Goal: Task Accomplishment & Management: Complete application form

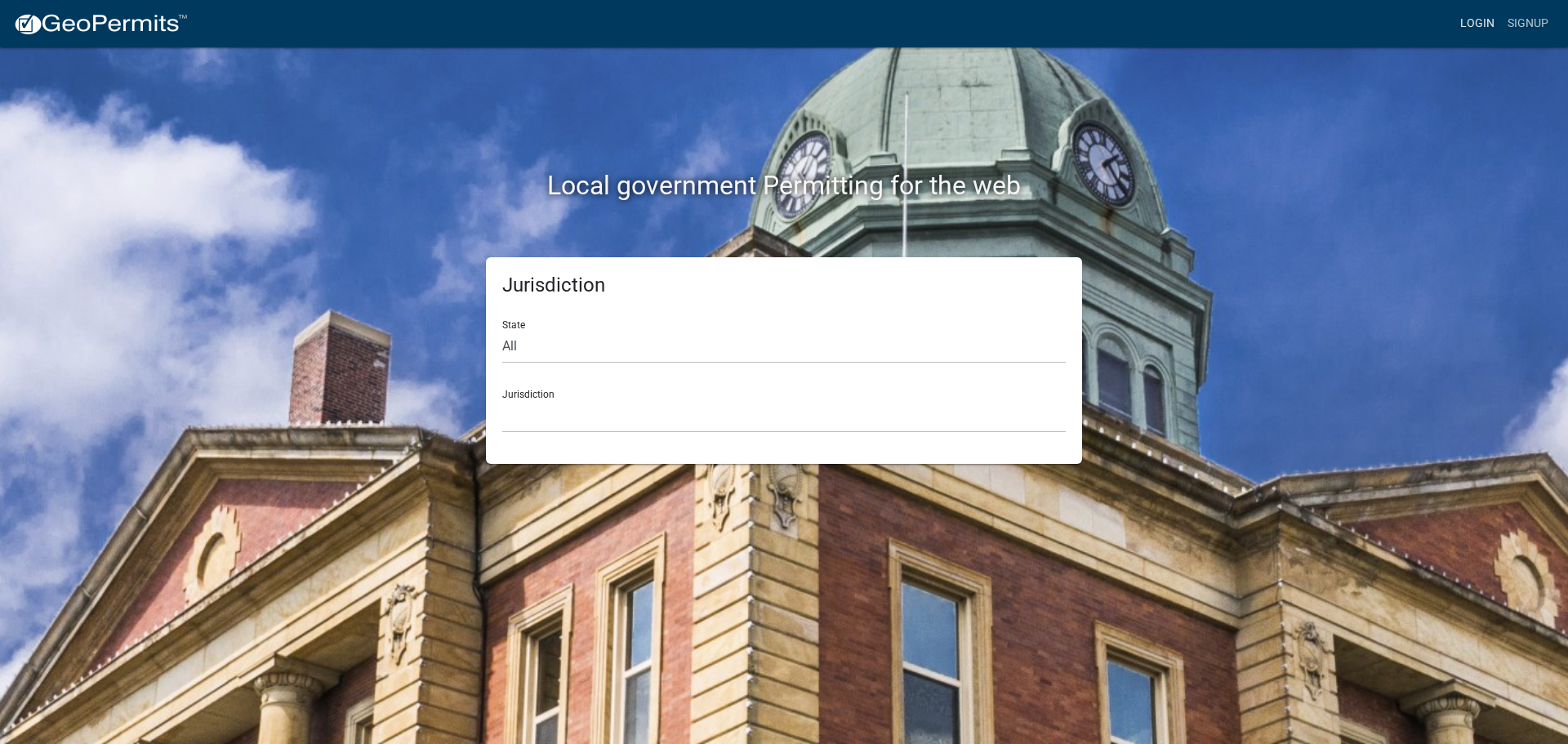
click at [1466, 22] on link "Login" at bounding box center [1477, 23] width 48 height 31
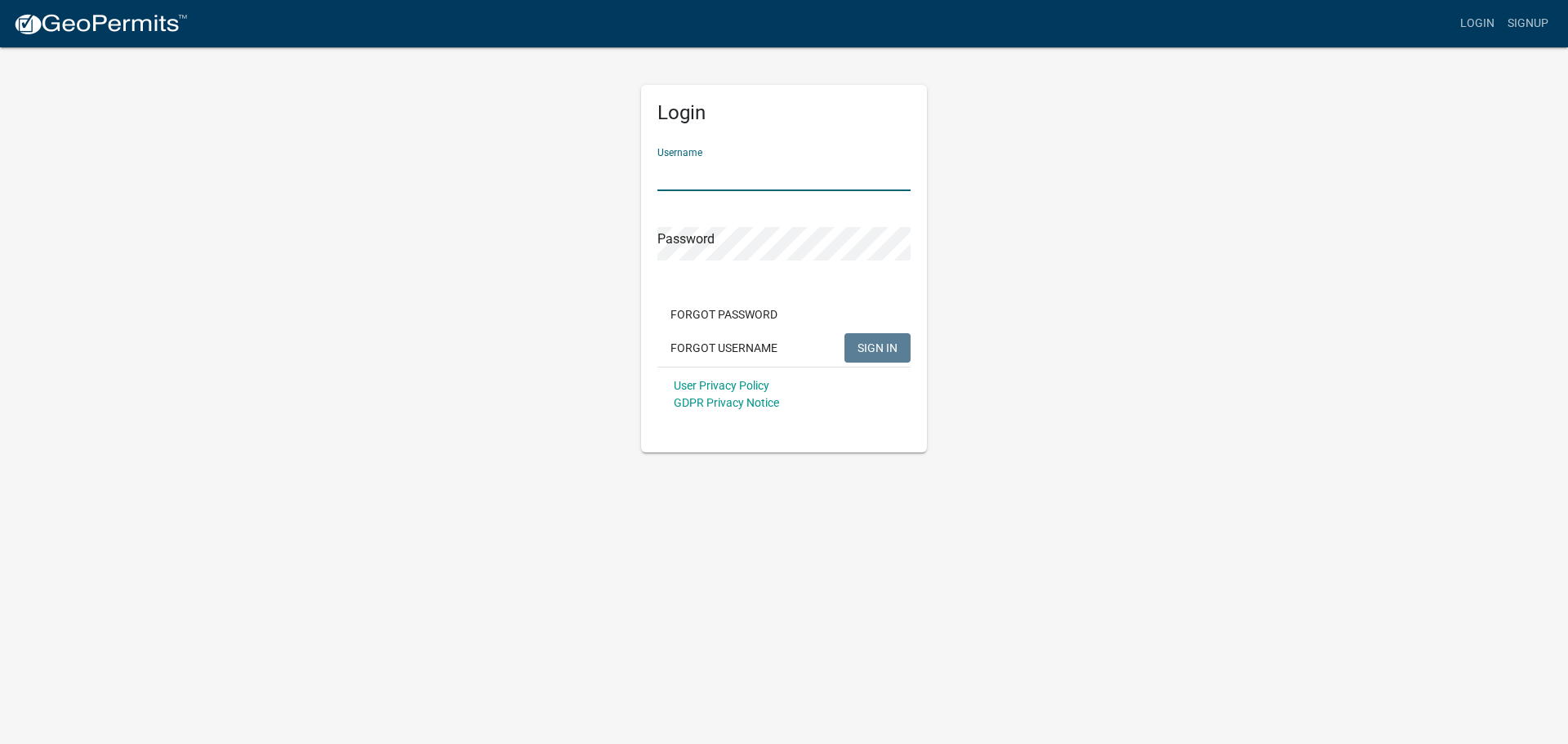
click at [763, 173] on input "Username" at bounding box center [784, 174] width 254 height 33
type input "serranoroofing"
click at [1541, 28] on link "Signup" at bounding box center [1528, 23] width 54 height 31
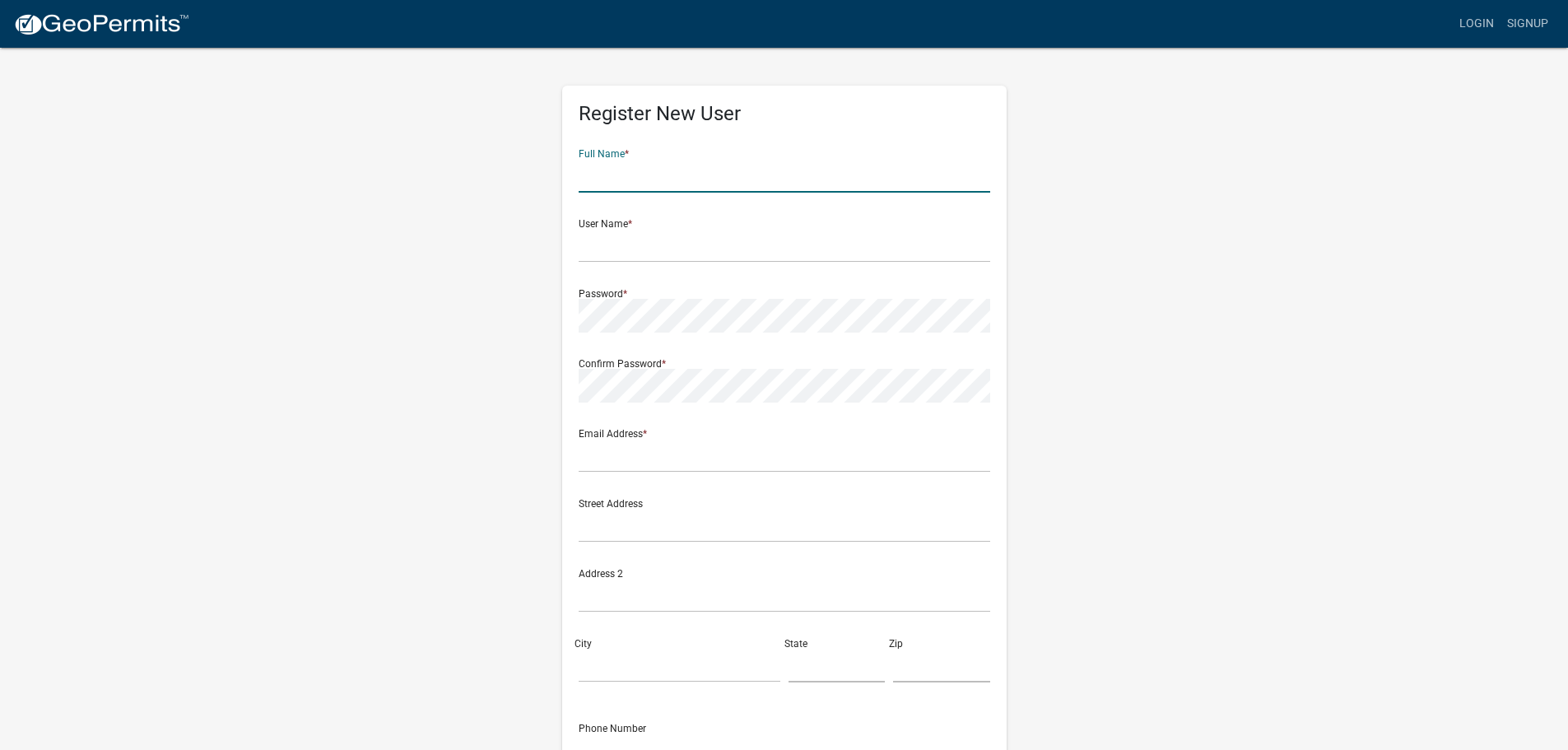
click at [795, 186] on input "text" at bounding box center [784, 176] width 412 height 34
type input "[PERSON_NAME]"
click at [756, 253] on input "text" at bounding box center [784, 246] width 412 height 34
type input "s"
type input "r"
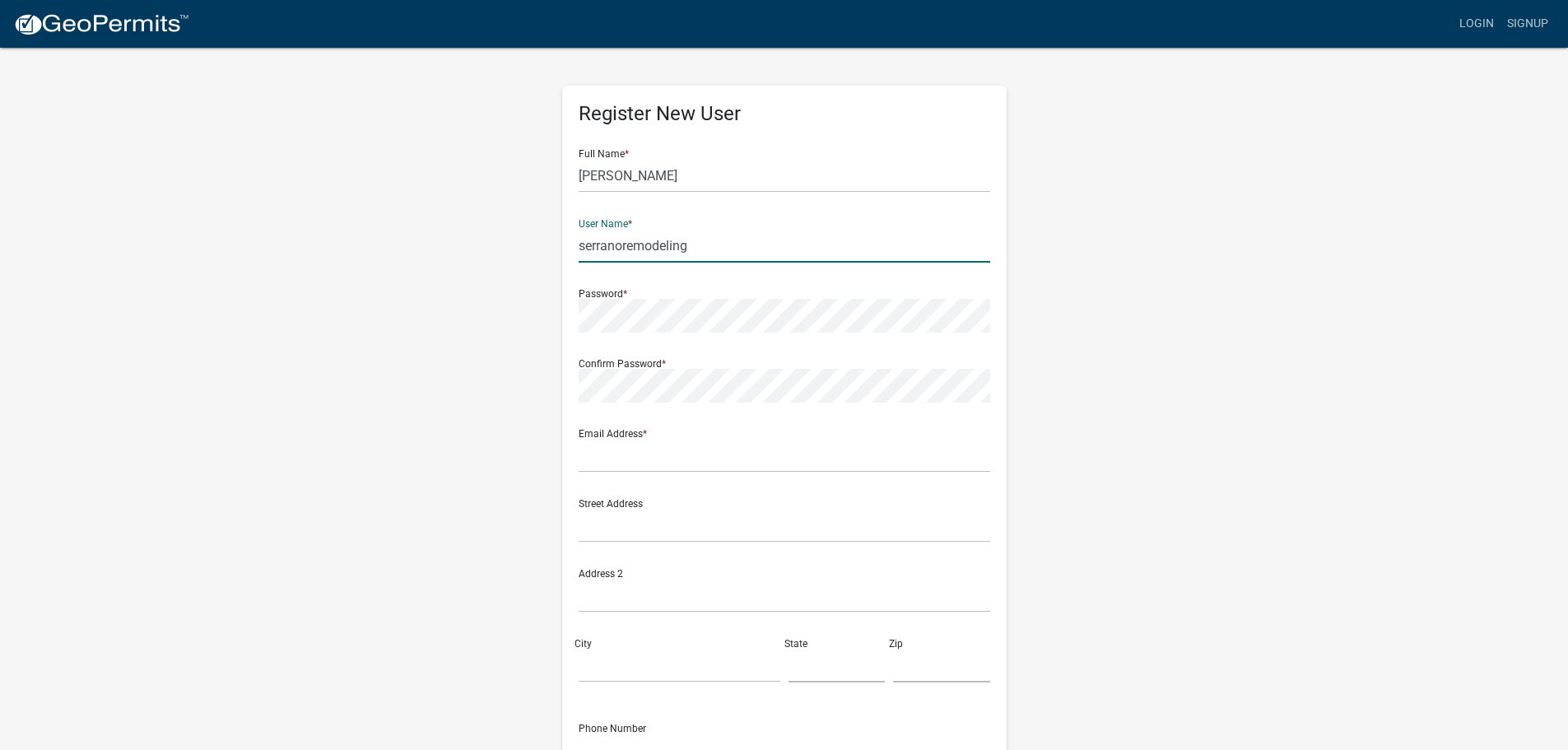
type input "serranoremodeling"
click at [764, 456] on input "text" at bounding box center [784, 456] width 412 height 34
type input "[EMAIL_ADDRESS][DOMAIN_NAME]"
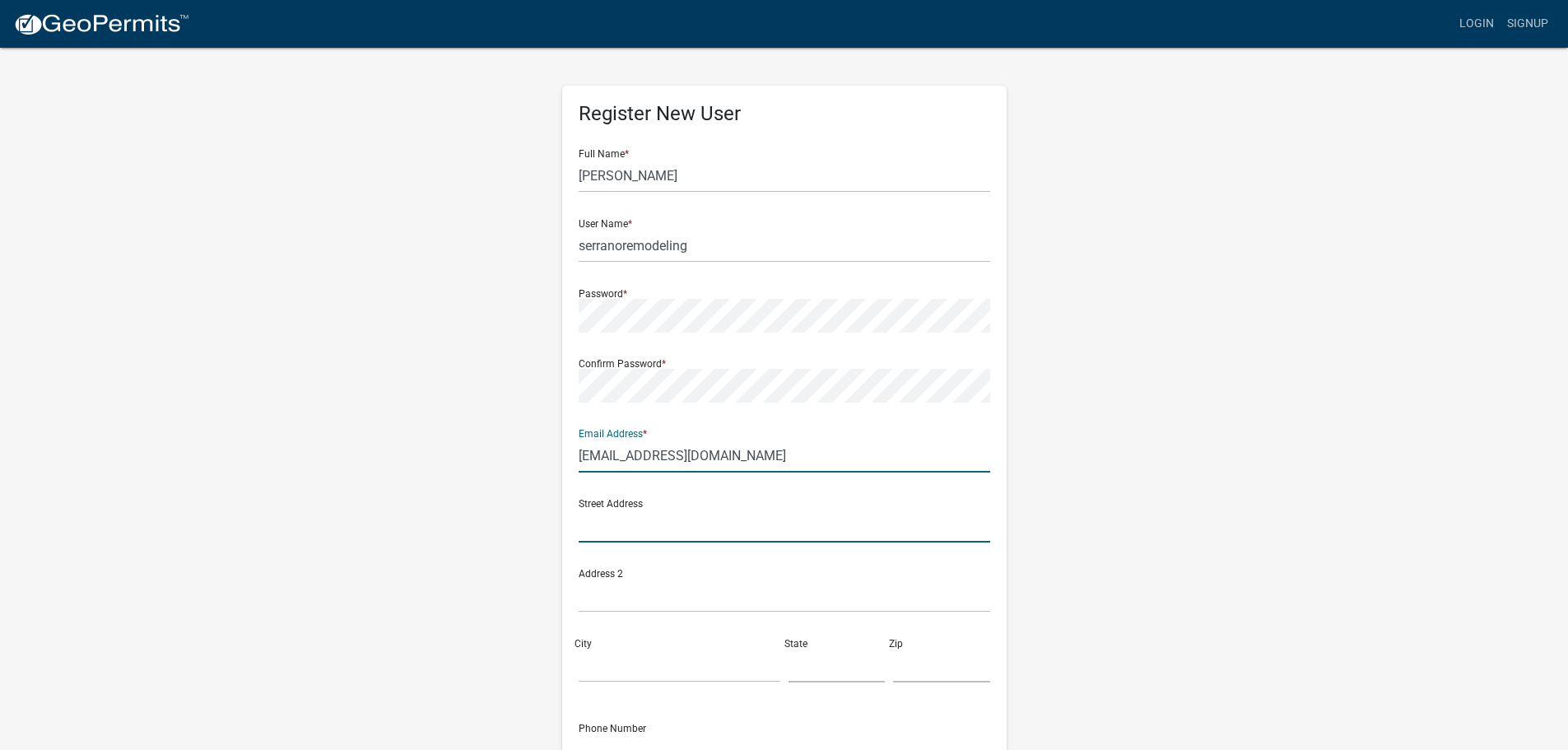
click at [785, 510] on input "text" at bounding box center [784, 526] width 412 height 34
type input "[STREET_ADDRESS][PERSON_NAME]"
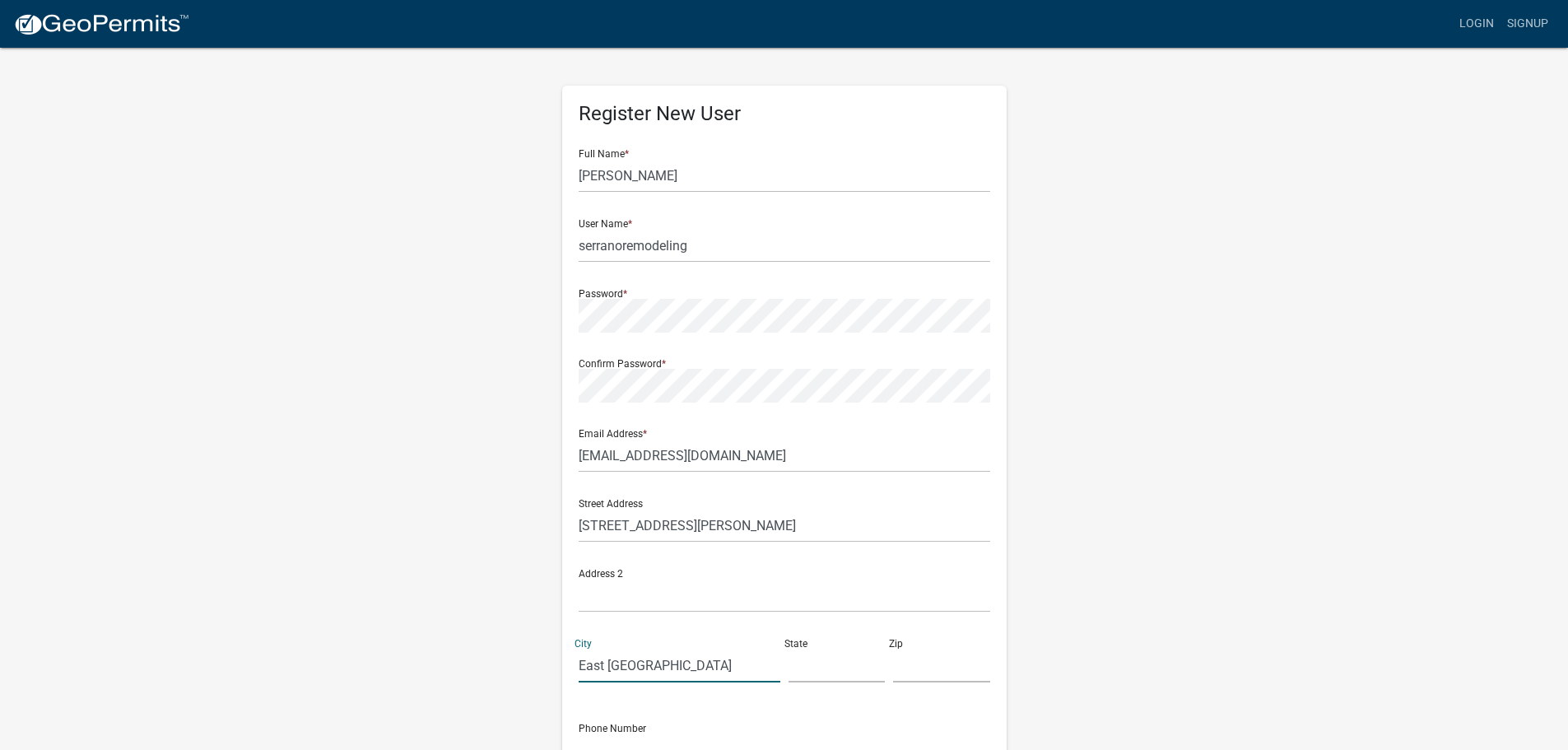
type input "East [GEOGRAPHIC_DATA]"
type input "In"
click at [943, 677] on input "text" at bounding box center [942, 666] width 98 height 34
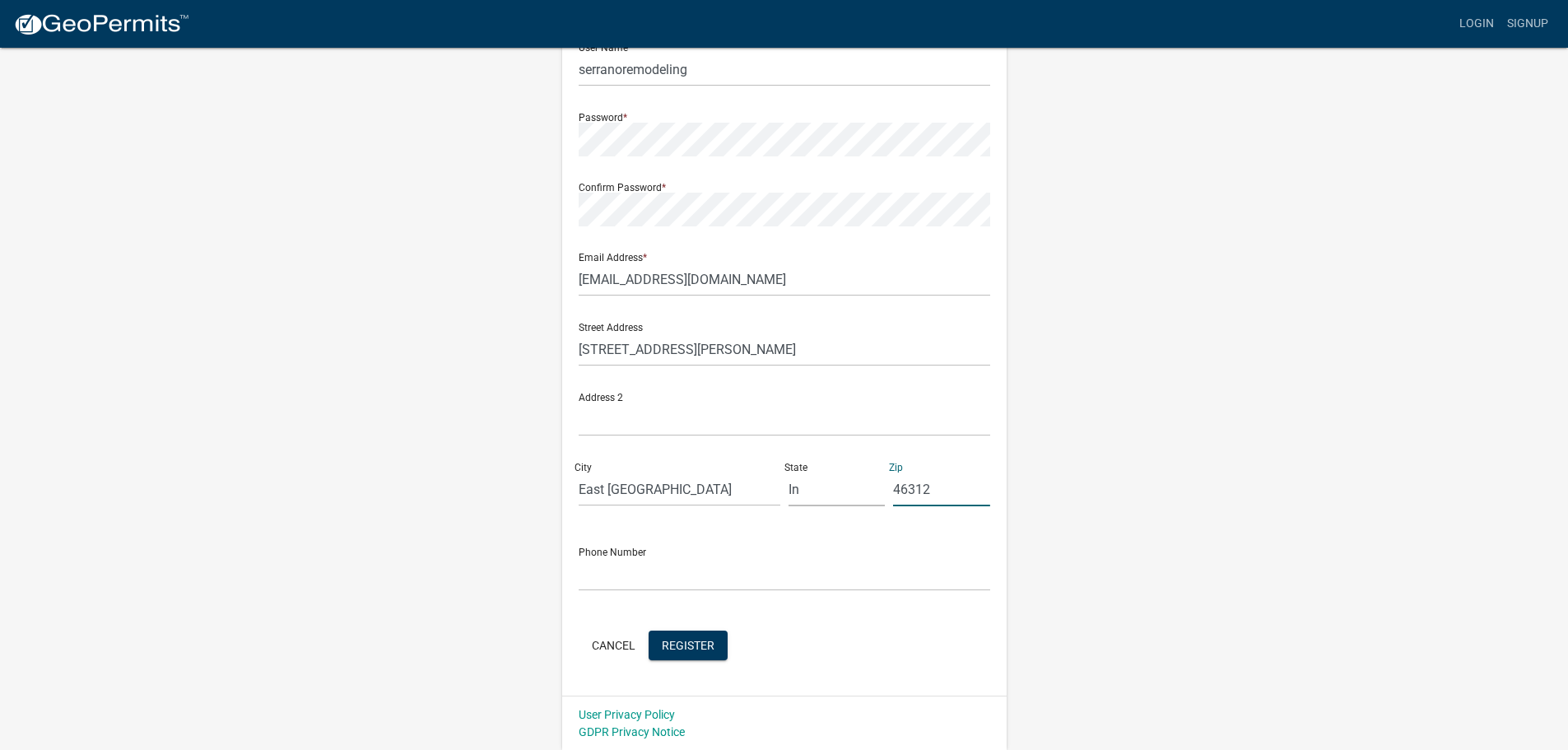
scroll to position [177, 0]
type input "46312"
click at [772, 559] on input "text" at bounding box center [784, 573] width 412 height 34
type input "[PHONE_NUMBER]"
click at [681, 644] on span "Register" at bounding box center [688, 644] width 53 height 13
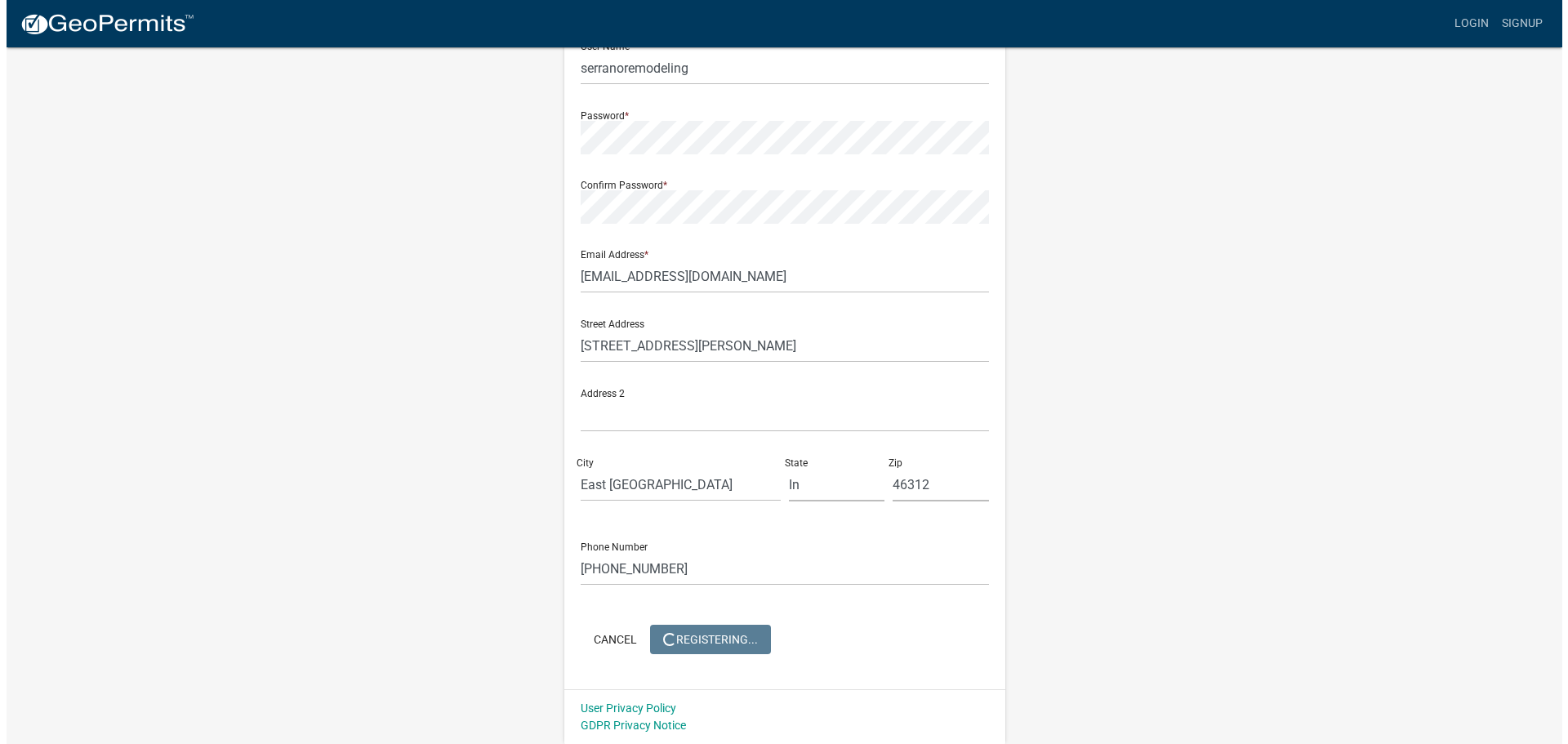
scroll to position [0, 0]
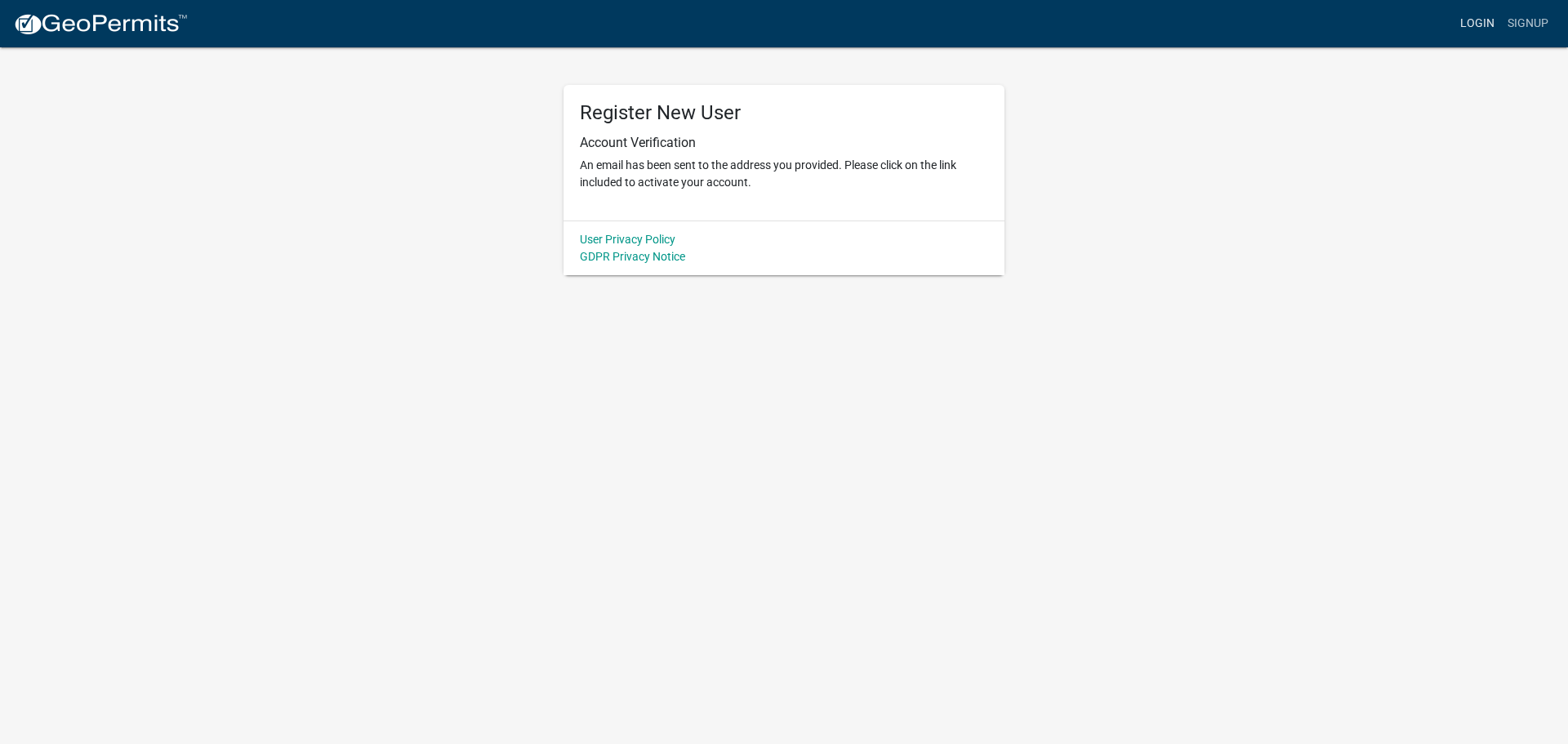
click at [1481, 19] on link "Login" at bounding box center [1477, 23] width 48 height 31
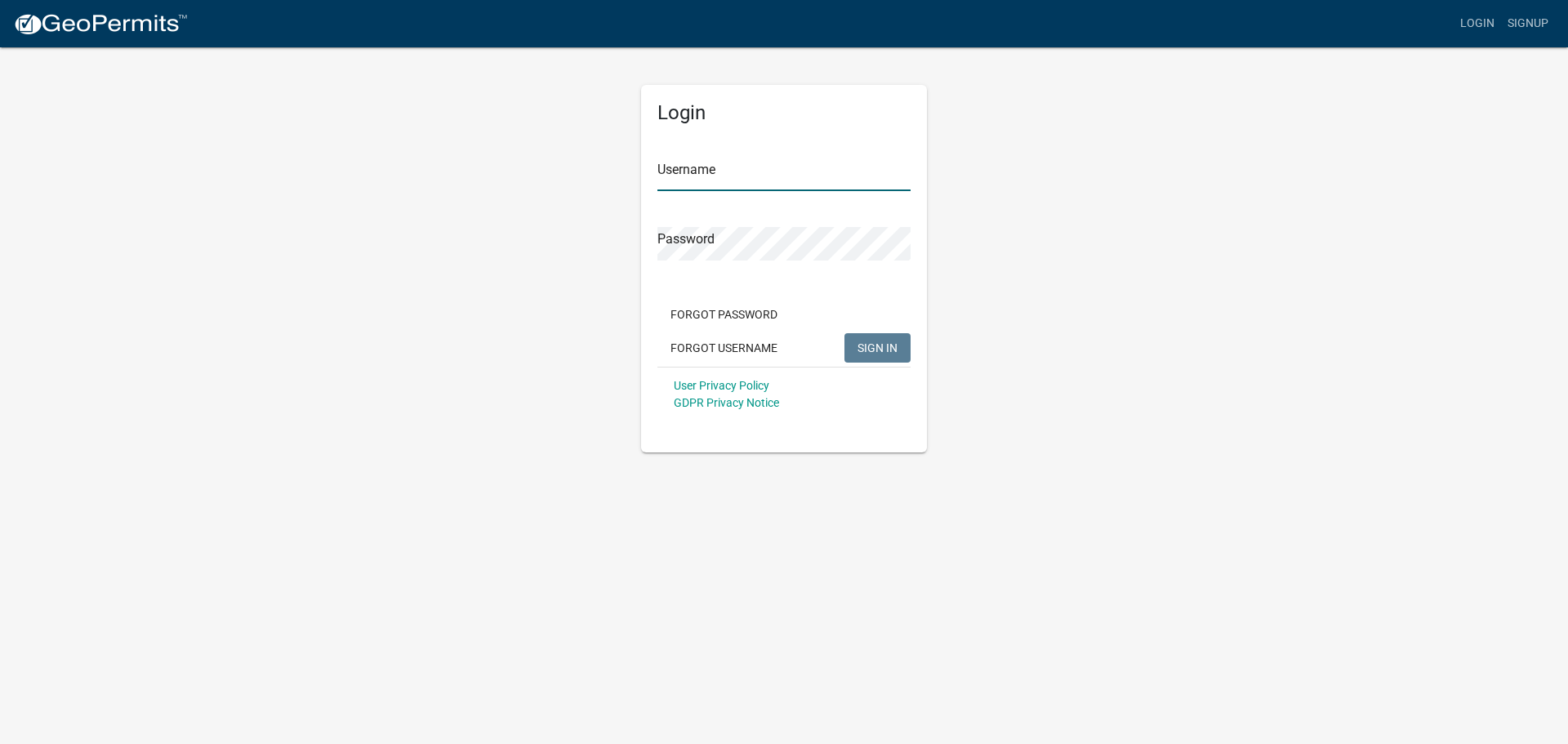
click at [745, 173] on input "Username" at bounding box center [784, 174] width 254 height 33
click at [892, 352] on span "SIGN IN" at bounding box center [877, 347] width 40 height 13
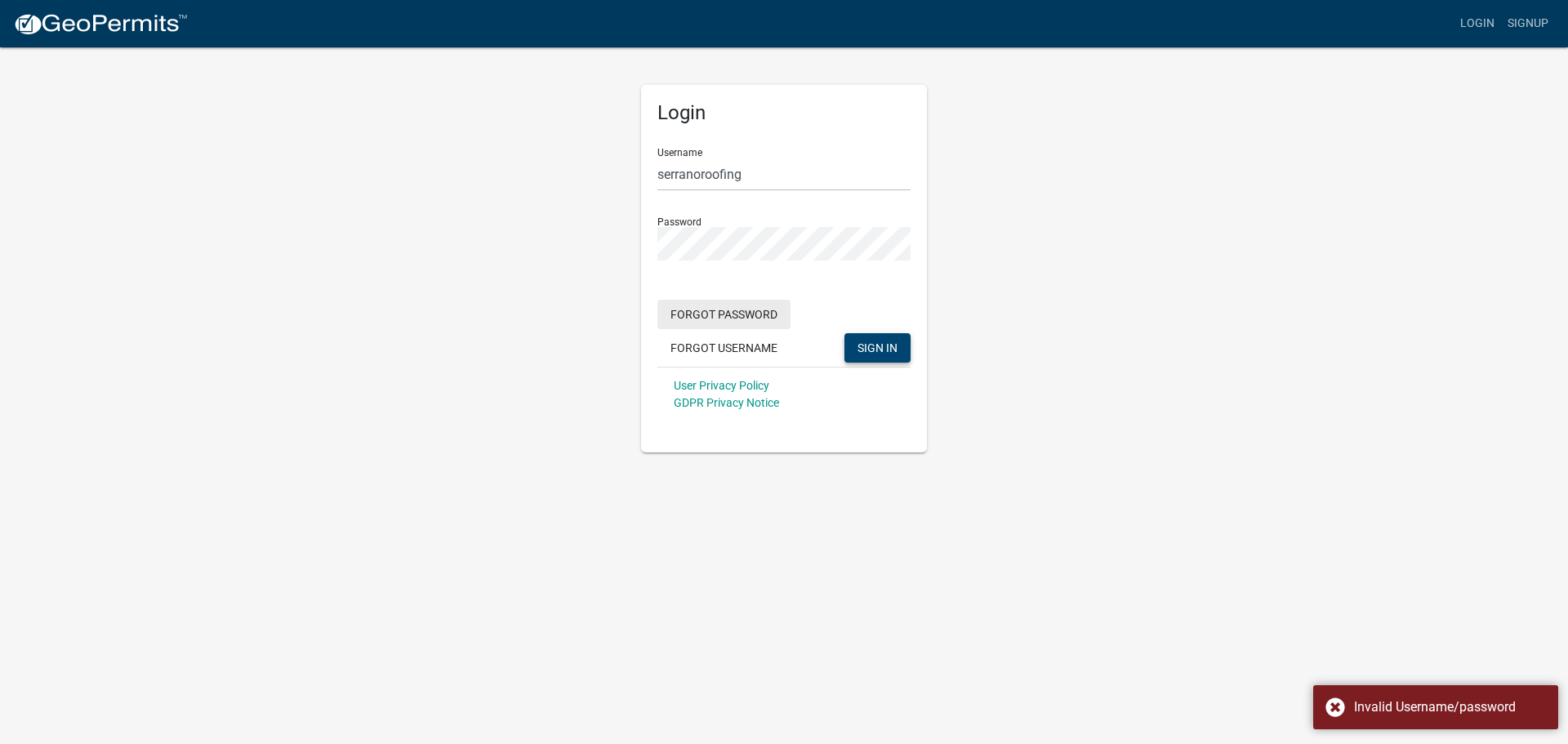
drag, startPoint x: 1088, startPoint y: 405, endPoint x: 659, endPoint y: 324, distance: 436.6
click at [1089, 404] on div "Login Username serranoroofing Password Forgot Password Forgot Username SIGN IN …" at bounding box center [784, 249] width 931 height 407
click at [395, 223] on div "Login Username serranoroofing Password Forgot Password Forgot Username SIGN IN …" at bounding box center [784, 249] width 931 height 407
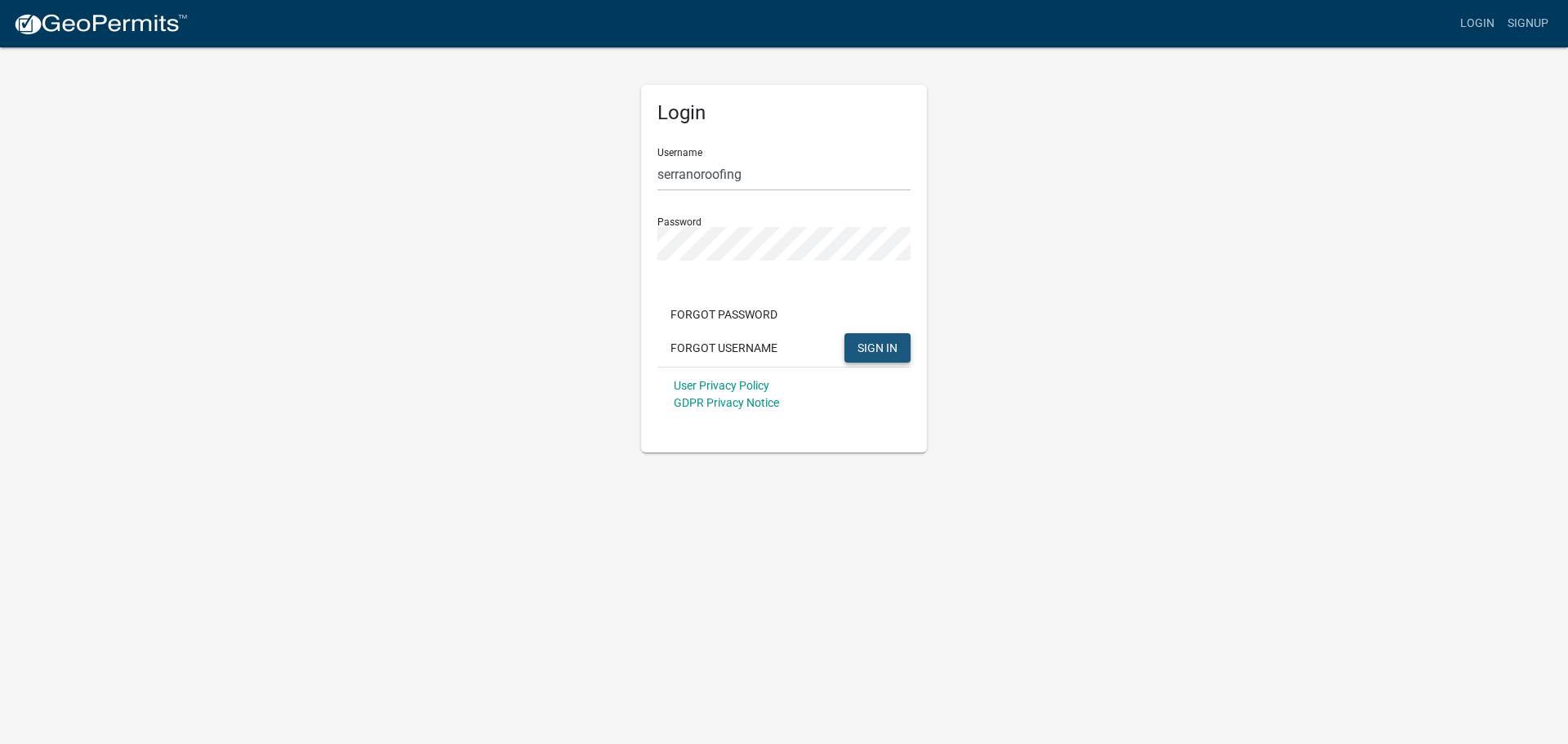
click at [889, 347] on span "SIGN IN" at bounding box center [877, 347] width 40 height 13
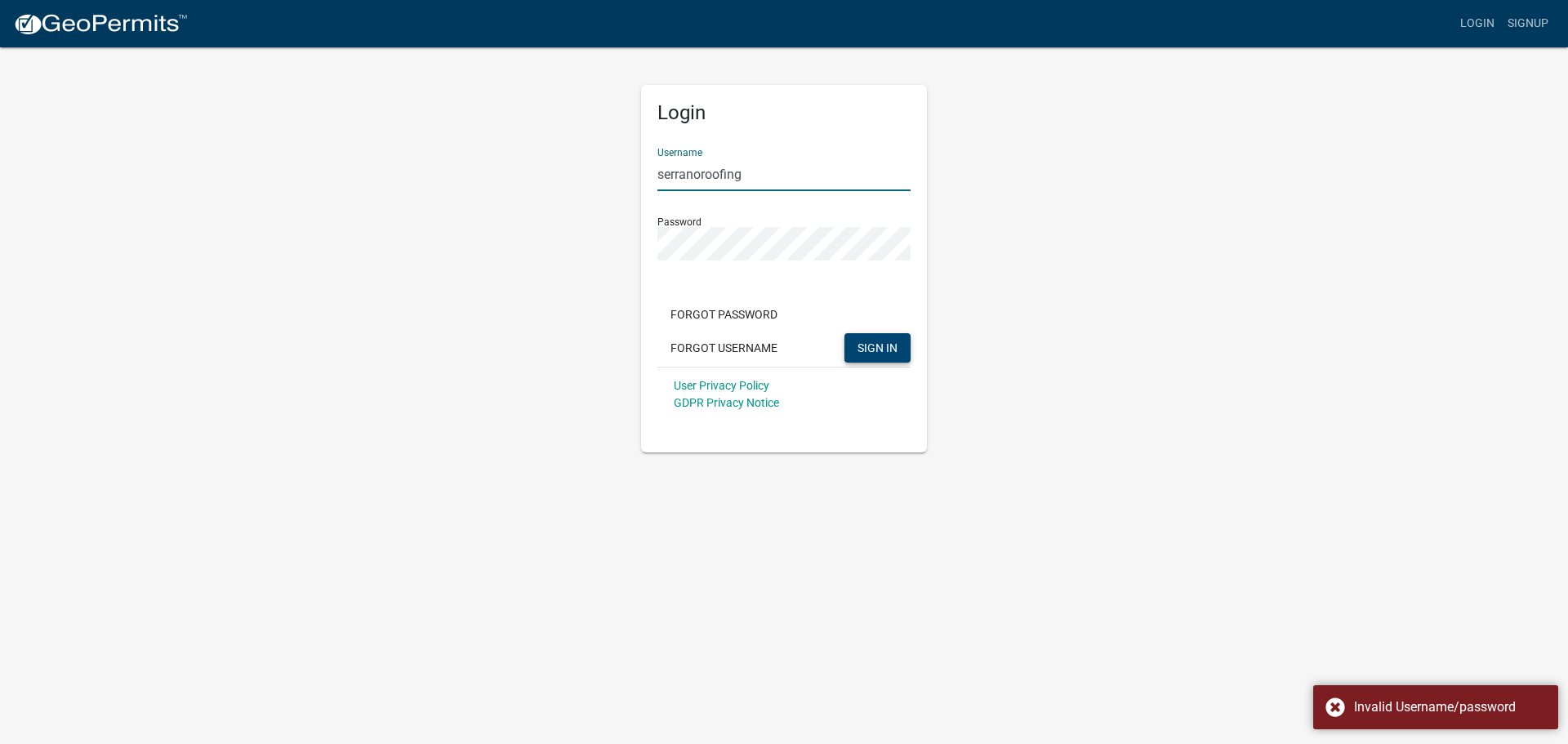
click at [791, 178] on input "serranoroofing" at bounding box center [784, 174] width 254 height 33
type input "s"
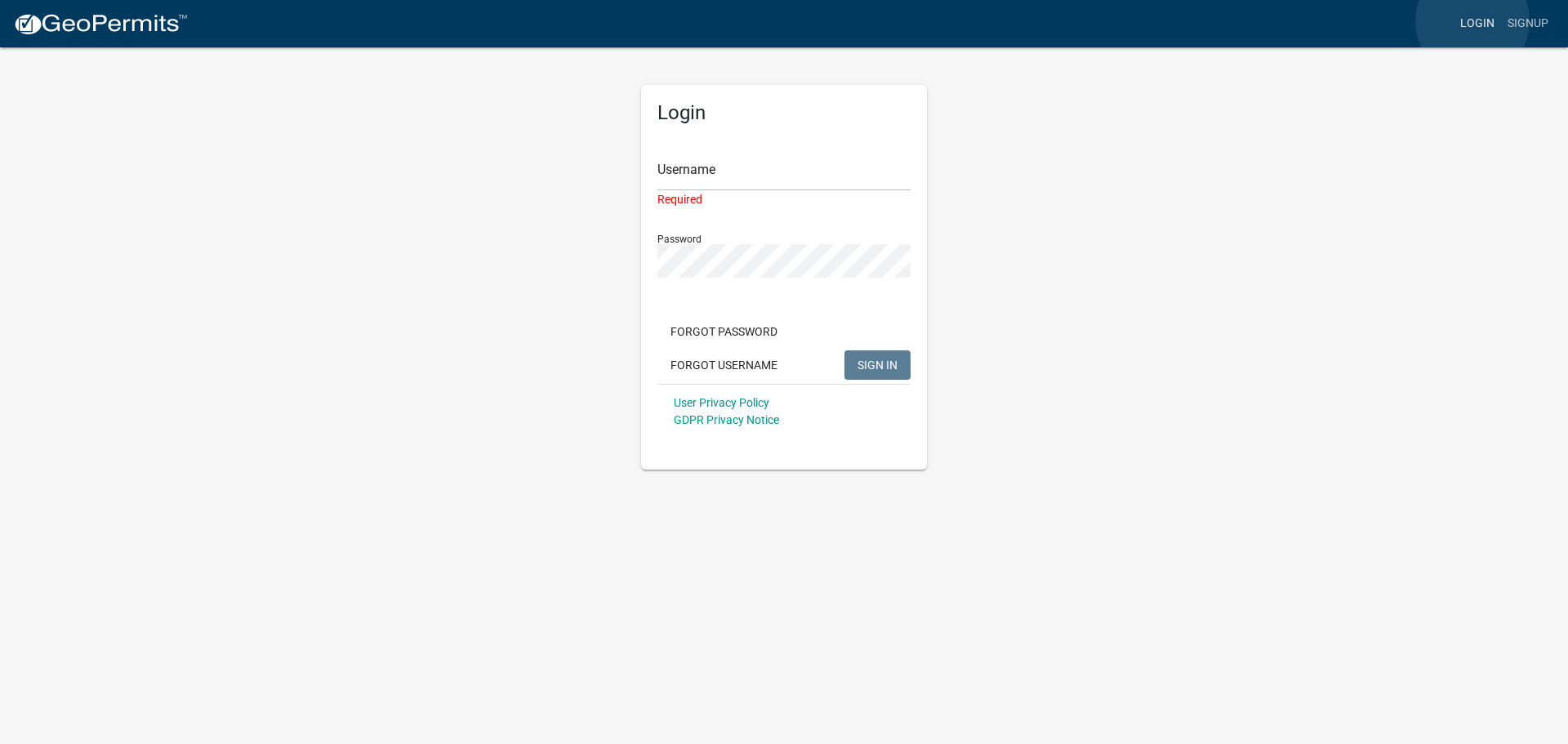
click at [1472, 21] on link "Login" at bounding box center [1477, 23] width 48 height 31
click at [83, 27] on img at bounding box center [101, 24] width 175 height 24
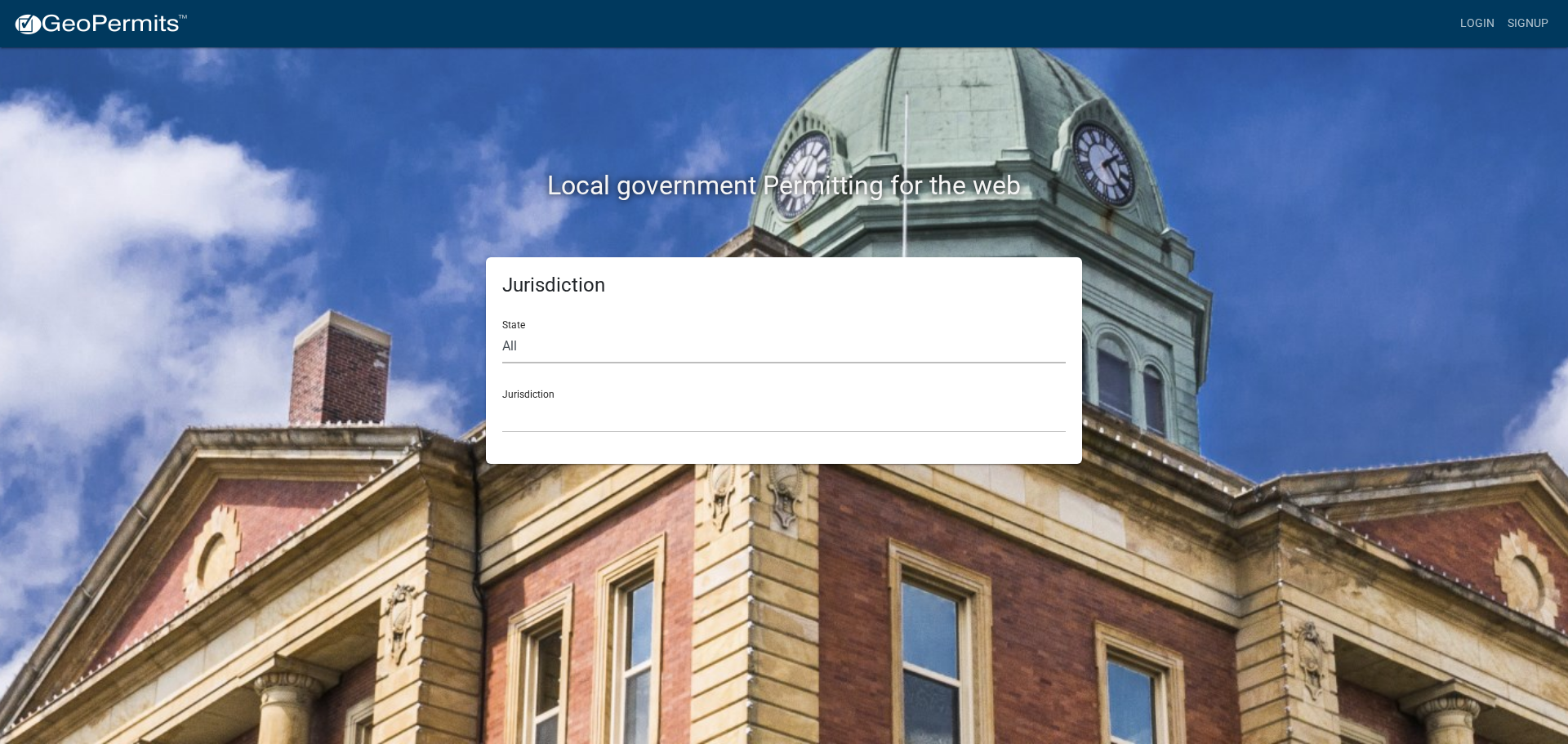
click at [515, 339] on select "All [US_STATE] [US_STATE] [US_STATE] [US_STATE] [US_STATE] [US_STATE] [US_STATE…" at bounding box center [784, 347] width 564 height 33
select select "[US_STATE]"
click at [502, 330] on select "All [US_STATE] [US_STATE] [US_STATE] [US_STATE] [US_STATE] [US_STATE] [US_STATE…" at bounding box center [784, 347] width 564 height 33
drag, startPoint x: 542, startPoint y: 438, endPoint x: 546, endPoint y: 416, distance: 22.4
click at [546, 416] on select "City of [GEOGRAPHIC_DATA], [US_STATE] City of [GEOGRAPHIC_DATA], [US_STATE] Cit…" at bounding box center [784, 416] width 564 height 33
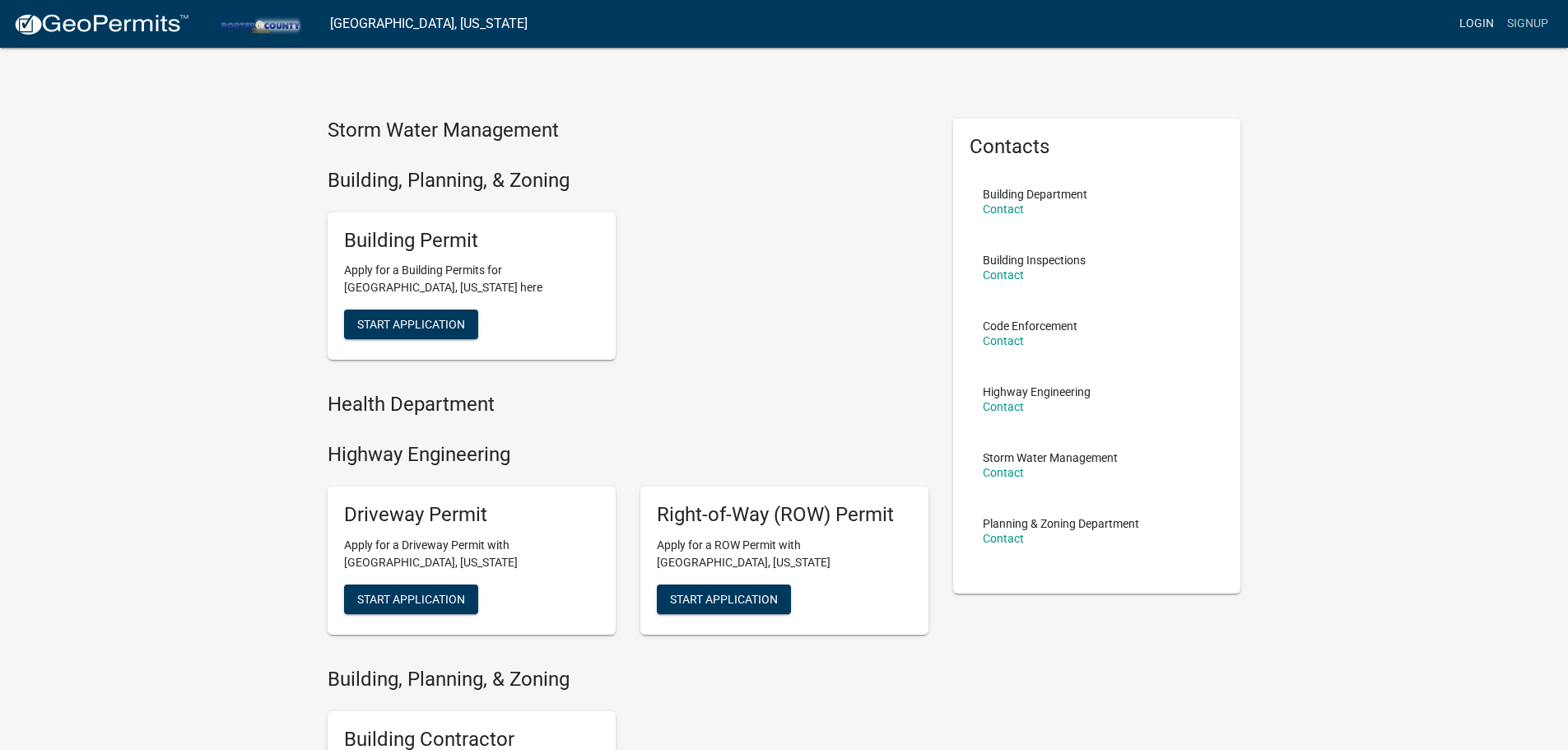
click at [1470, 15] on link "Login" at bounding box center [1476, 24] width 48 height 31
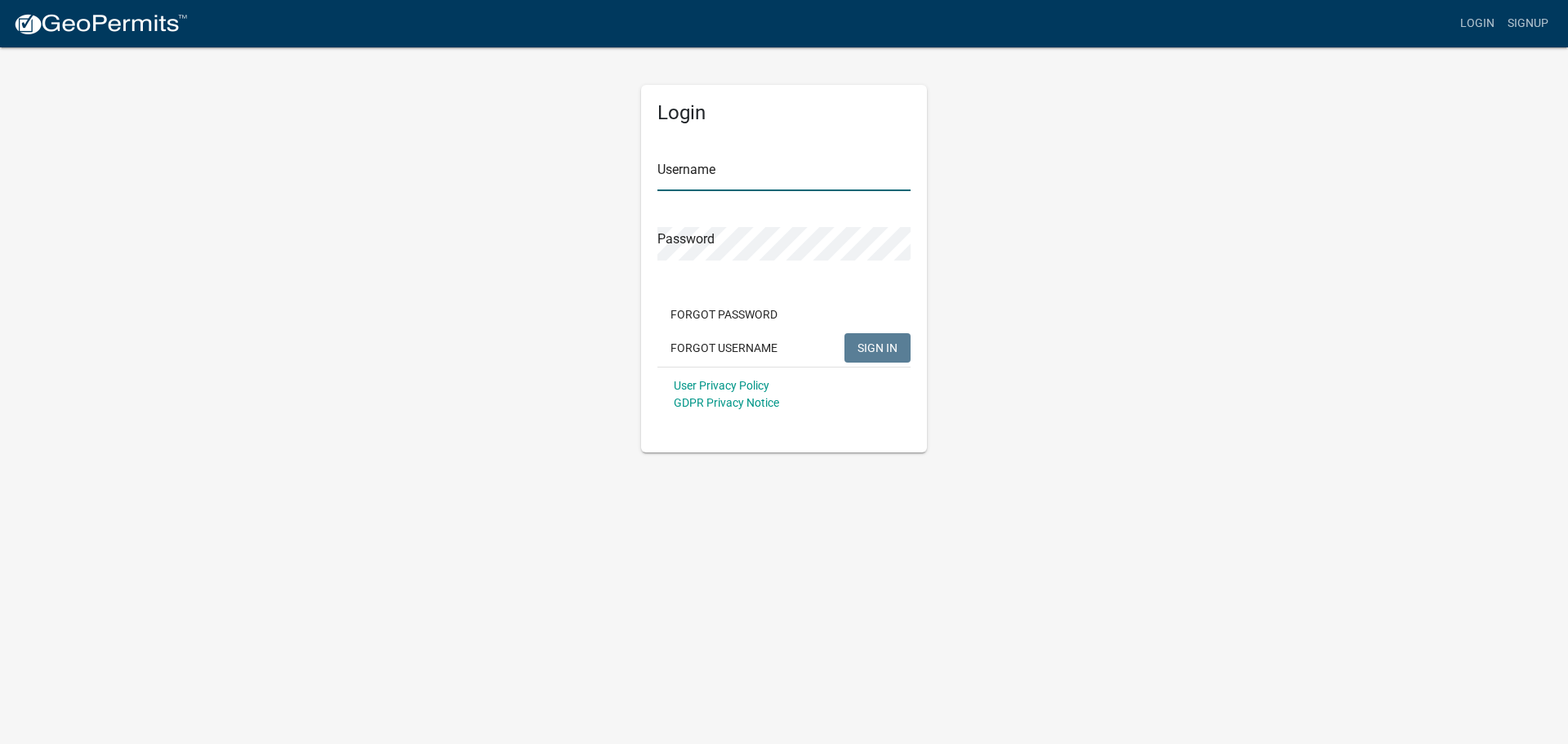
click at [715, 175] on input "Username" at bounding box center [784, 174] width 254 height 33
type input "serranoroofing"
click at [897, 354] on span "SIGN IN" at bounding box center [877, 347] width 40 height 13
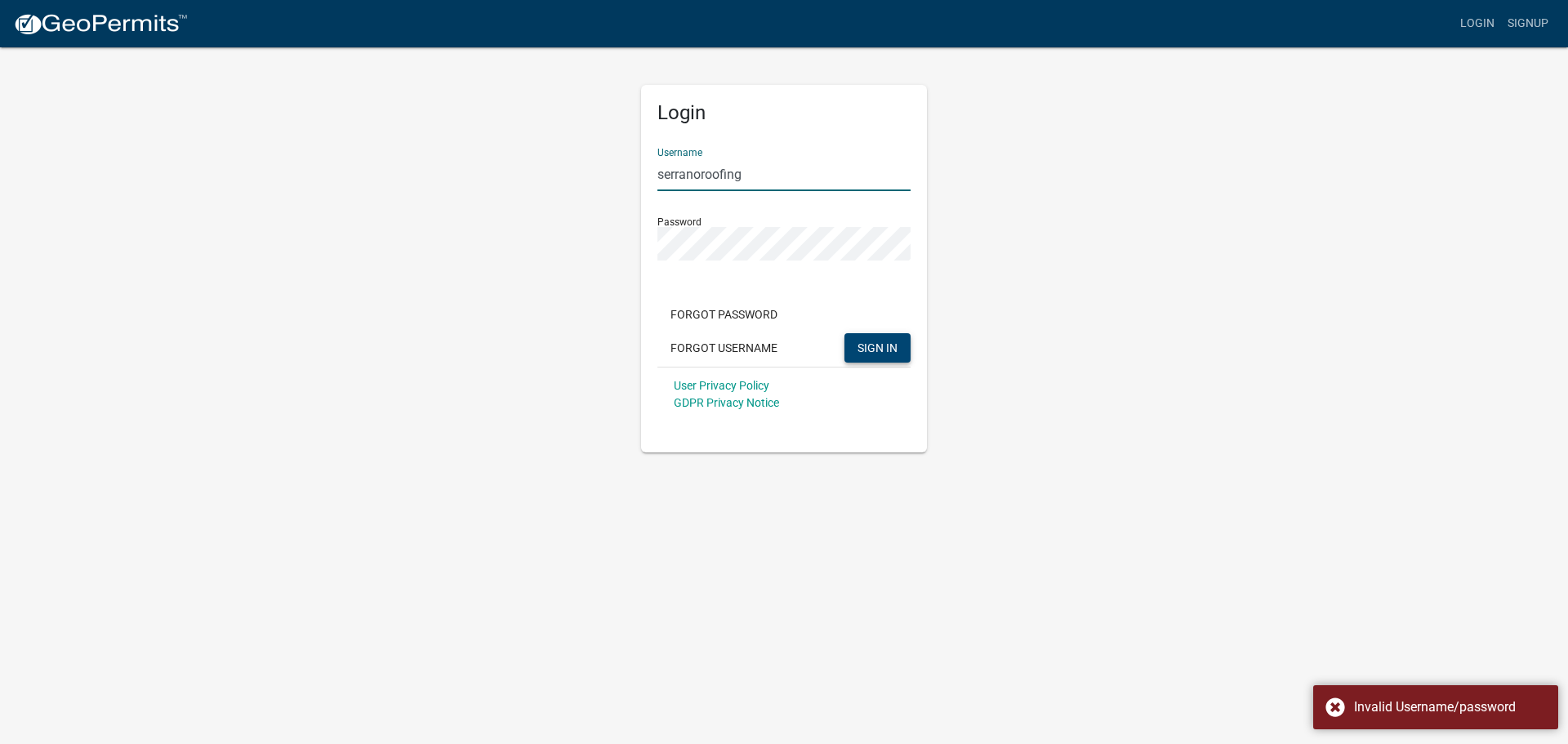
click at [756, 178] on input "serranoroofing" at bounding box center [784, 174] width 254 height 33
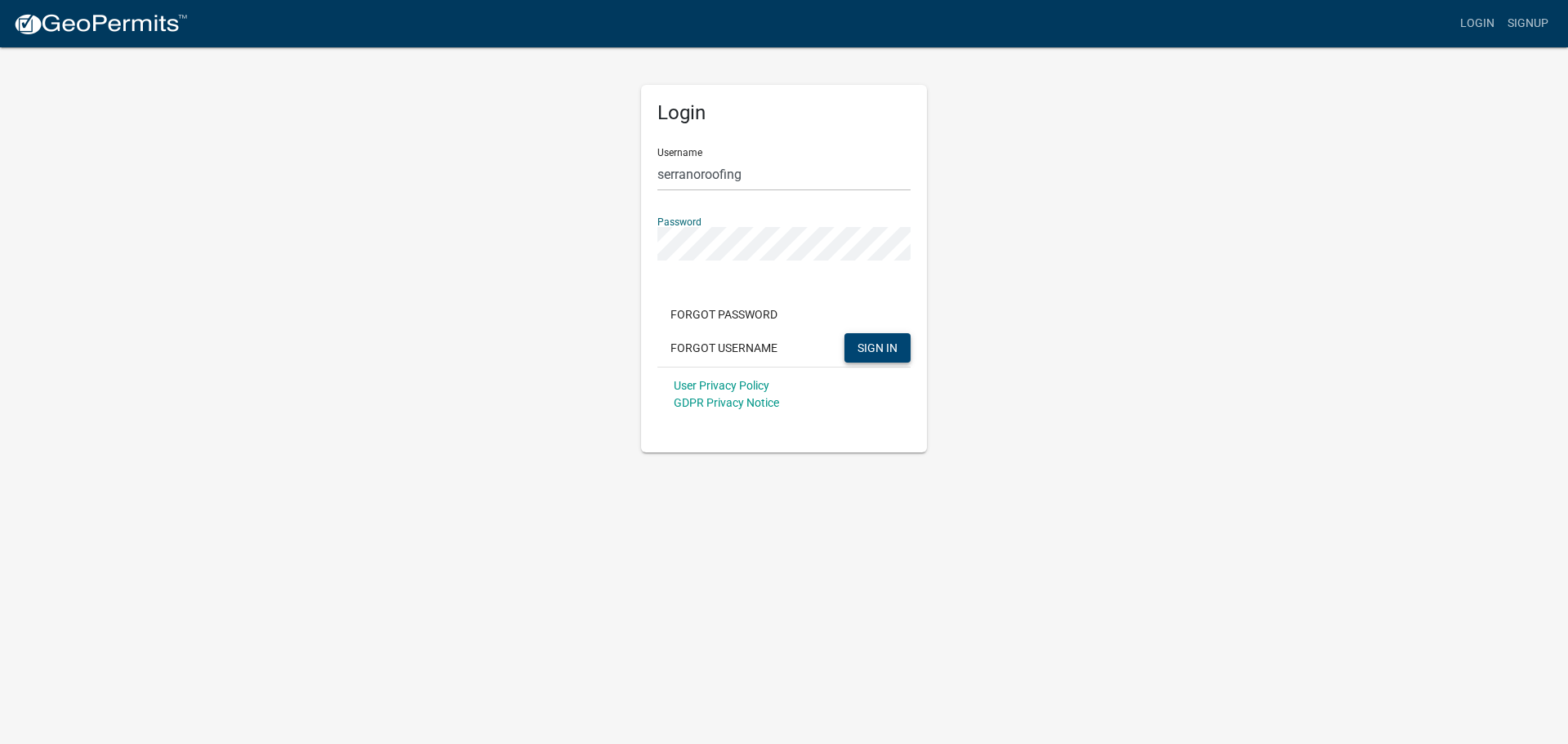
click at [897, 346] on span "SIGN IN" at bounding box center [877, 347] width 40 height 13
click at [1483, 28] on link "Login" at bounding box center [1477, 23] width 48 height 31
drag, startPoint x: 772, startPoint y: 178, endPoint x: 253, endPoint y: 143, distance: 520.2
click at [253, 143] on app-login-view "more_horiz Login Signup Login Username serranoroofing Password Forgot Password …" at bounding box center [784, 226] width 1568 height 452
